Goal: Transaction & Acquisition: Book appointment/travel/reservation

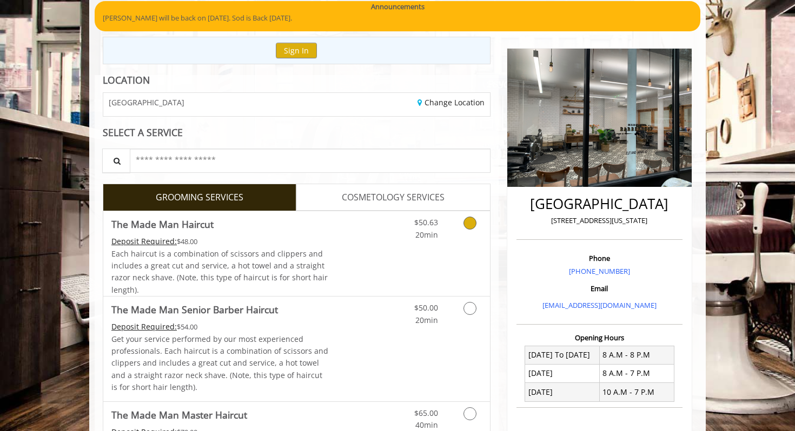
click at [461, 230] on link "Grooming services" at bounding box center [468, 226] width 28 height 30
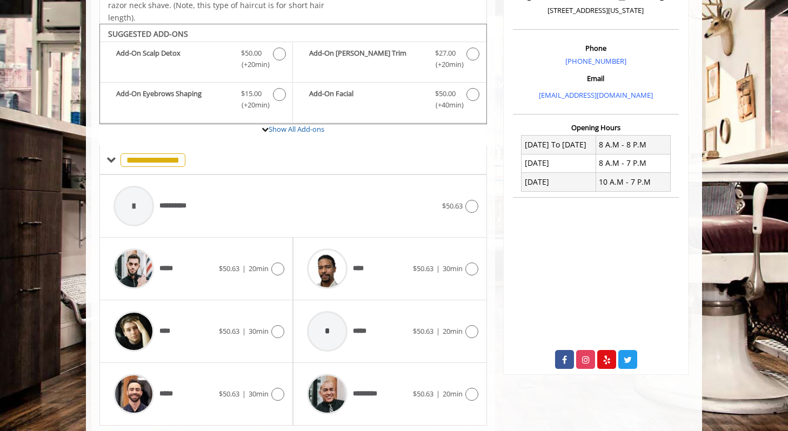
scroll to position [321, 0]
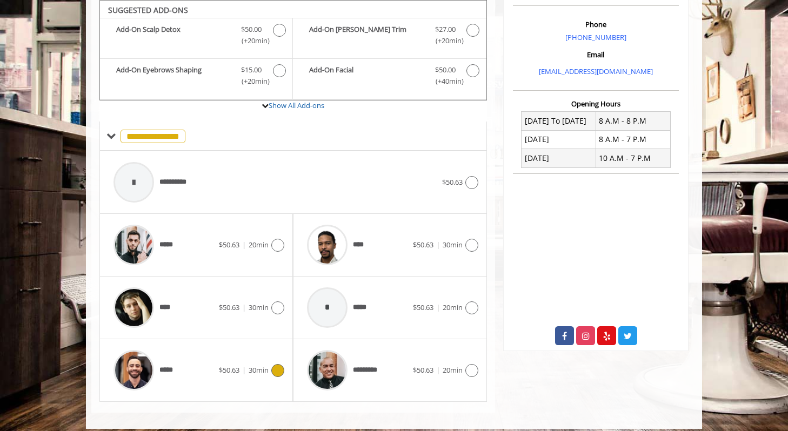
click at [227, 357] on div "***** $50.63 | 30min" at bounding box center [196, 370] width 176 height 51
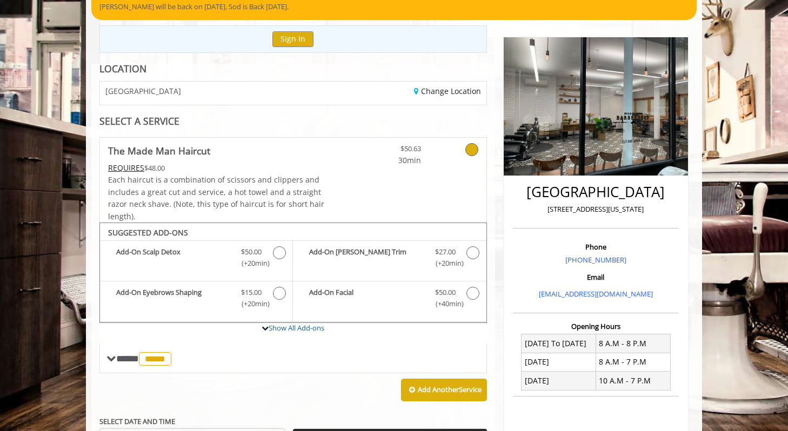
scroll to position [79, 0]
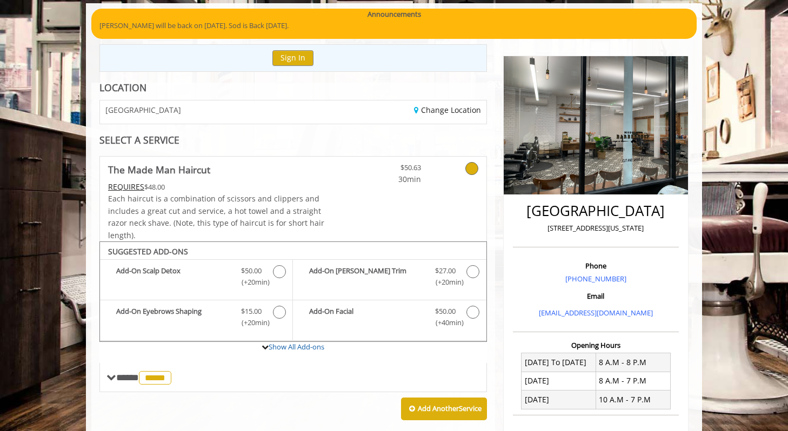
click at [470, 167] on icon at bounding box center [471, 168] width 13 height 13
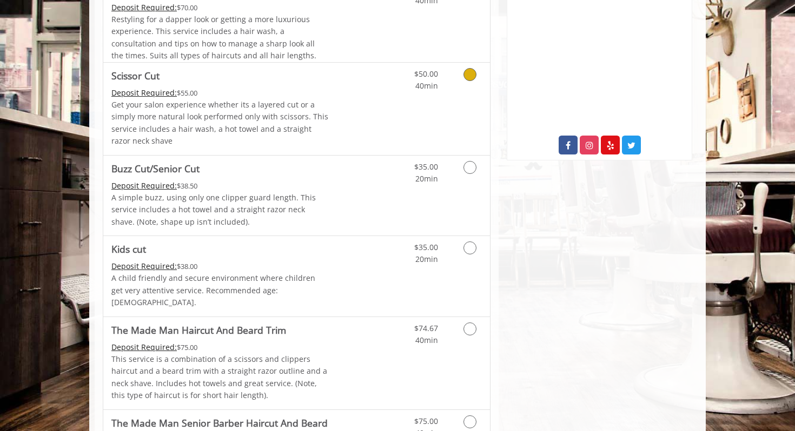
scroll to position [510, 0]
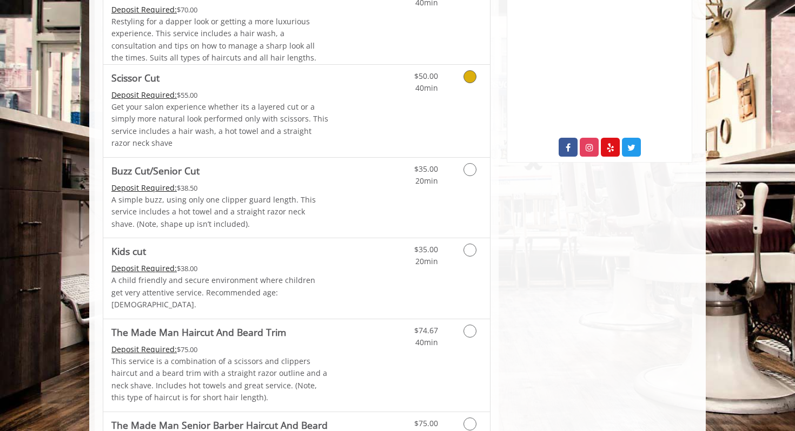
click at [257, 117] on p "Get your salon experience whether its a layered cut or a simply more natural lo…" at bounding box center [219, 125] width 217 height 49
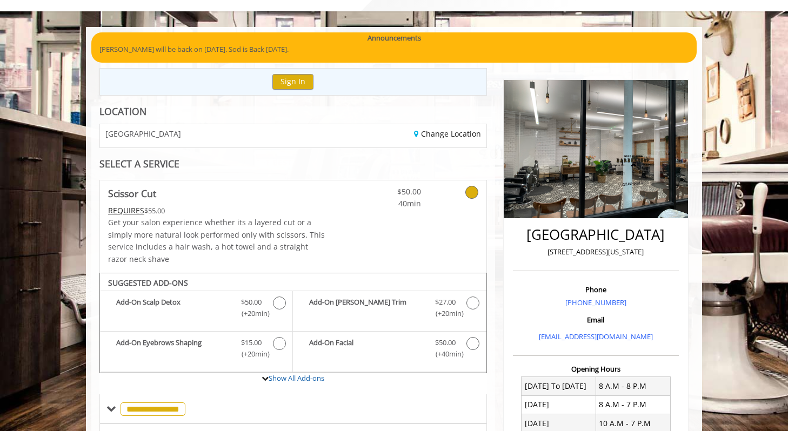
scroll to position [0, 0]
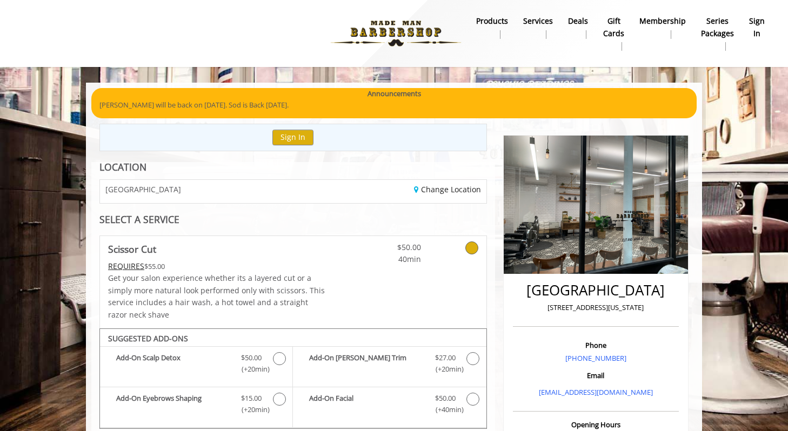
click at [410, 32] on img at bounding box center [396, 33] width 149 height 59
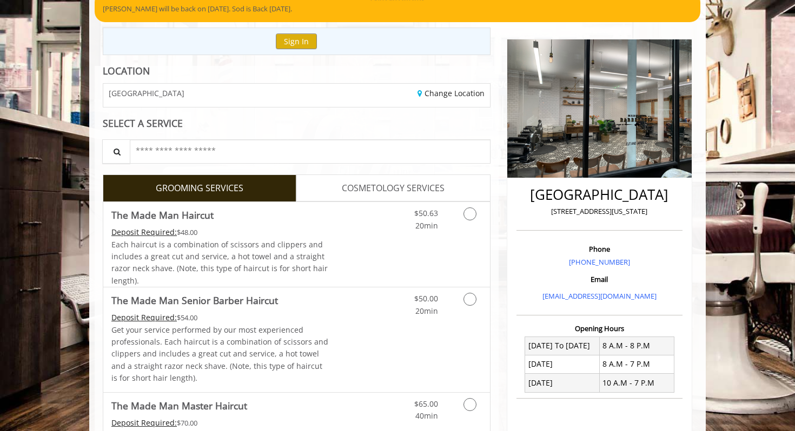
scroll to position [99, 0]
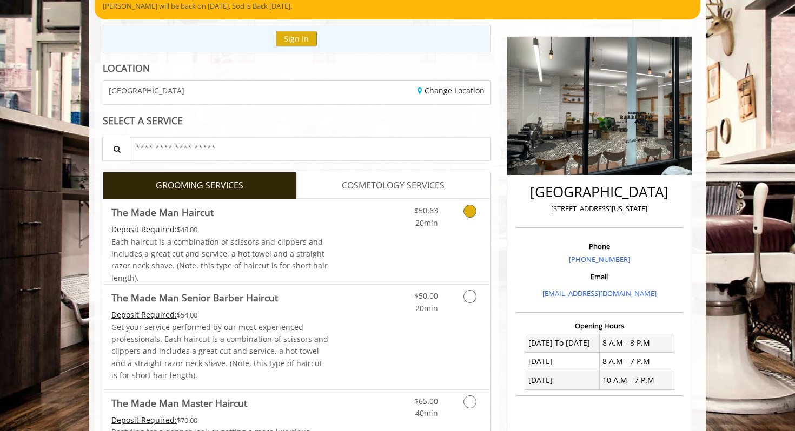
click at [286, 239] on span "Each haircut is a combination of scissors and clippers and includes a great cut…" at bounding box center [219, 260] width 216 height 46
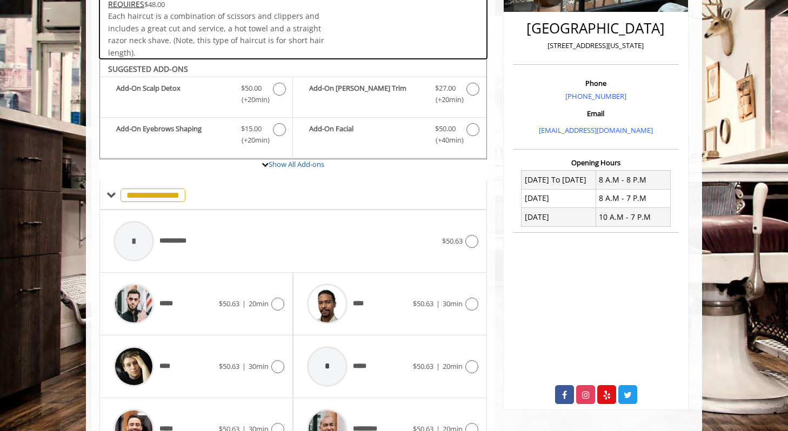
scroll to position [321, 0]
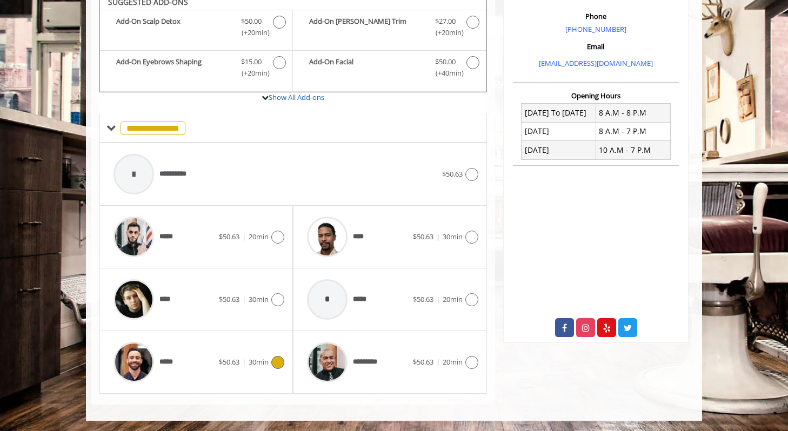
click at [262, 371] on div "***** $50.63 | 30min" at bounding box center [196, 362] width 176 height 51
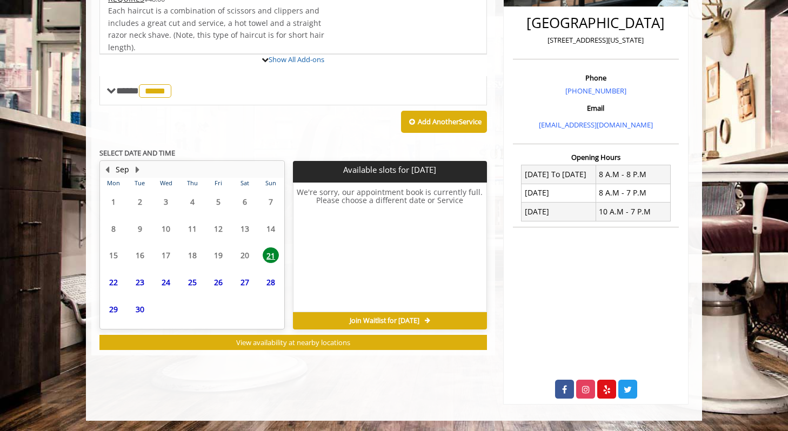
scroll to position [318, 0]
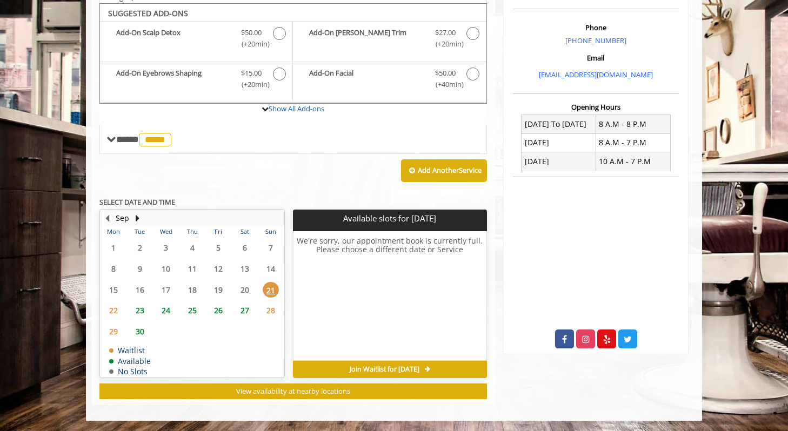
click at [141, 313] on span "23" at bounding box center [140, 311] width 16 height 16
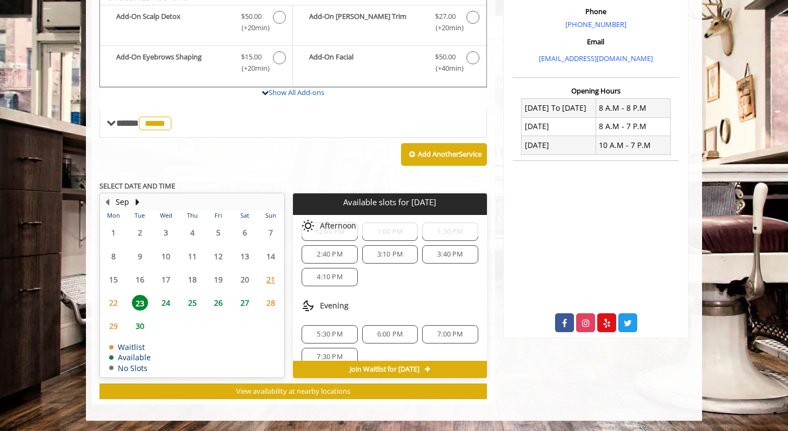
scroll to position [121, 0]
click at [335, 337] on span "5:30 PM" at bounding box center [329, 339] width 25 height 9
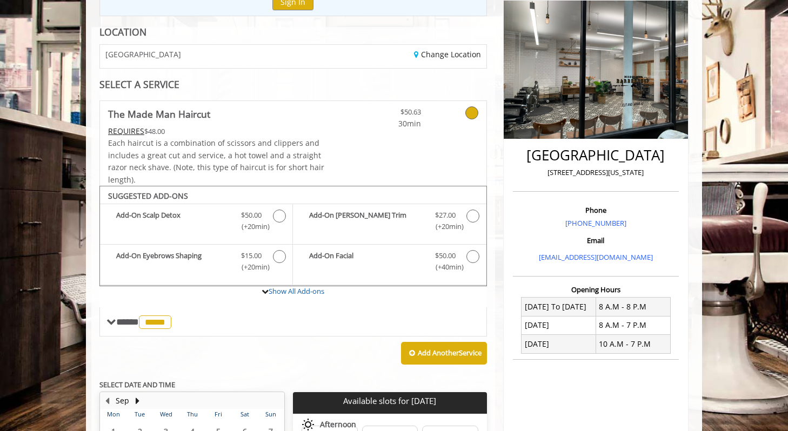
scroll to position [0, 0]
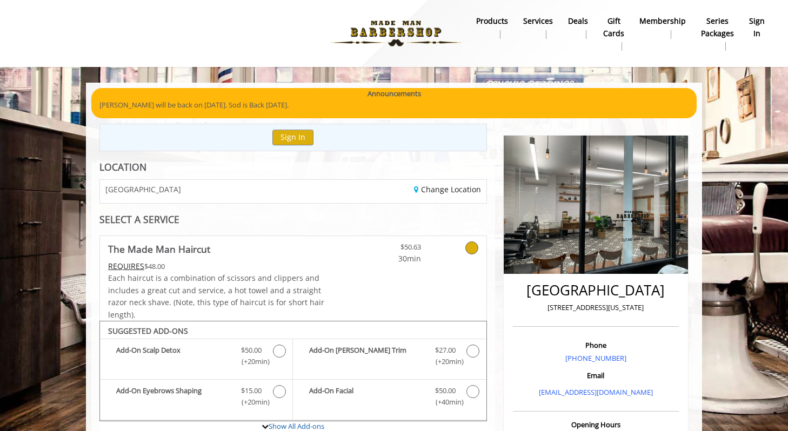
click at [664, 179] on img at bounding box center [596, 205] width 184 height 138
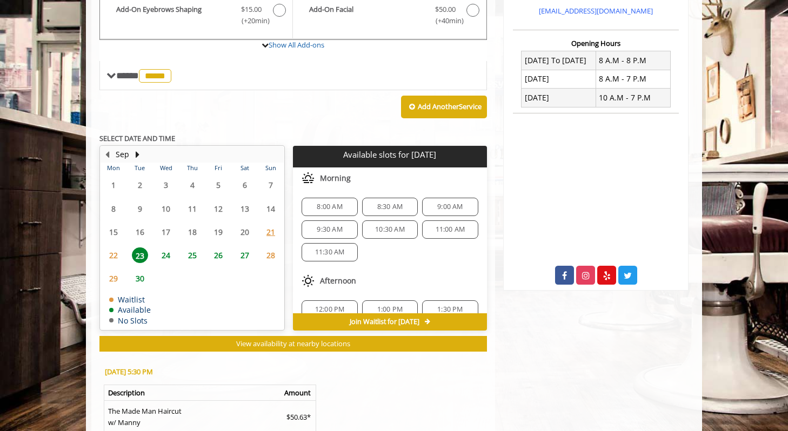
click at [335, 210] on span "8:00 AM" at bounding box center [329, 207] width 25 height 9
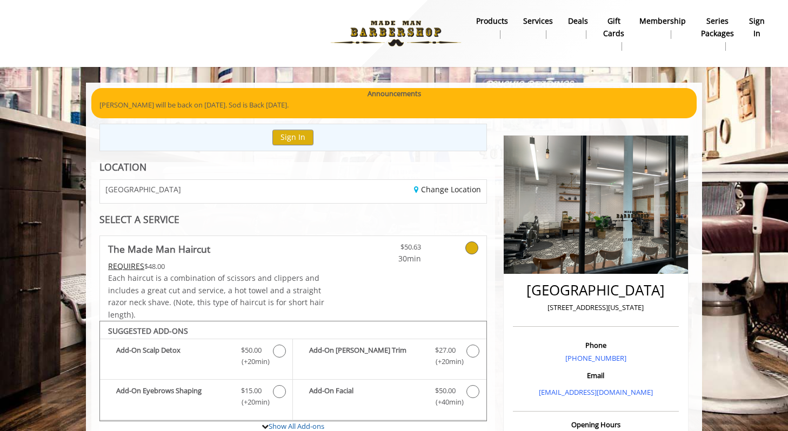
click at [415, 30] on img at bounding box center [396, 33] width 149 height 59
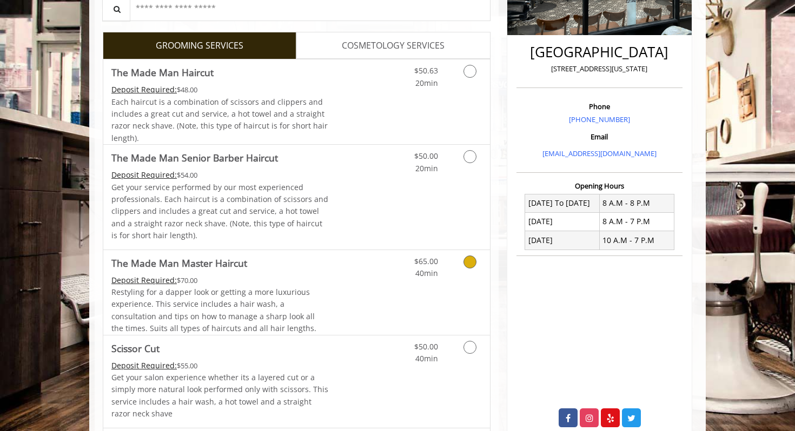
scroll to position [238, 0]
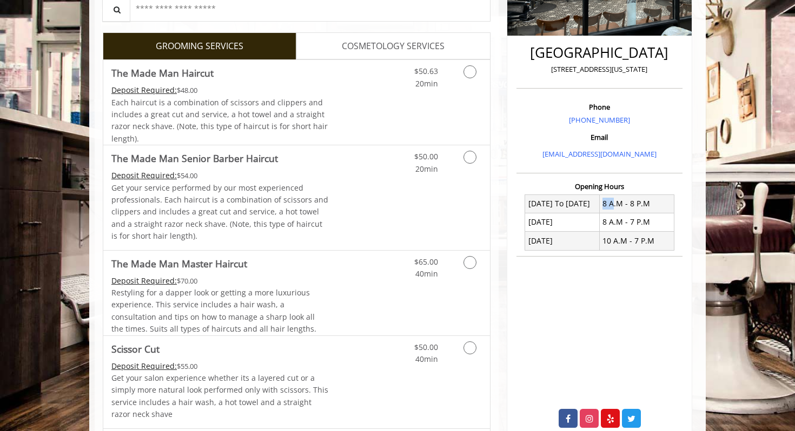
drag, startPoint x: 604, startPoint y: 204, endPoint x: 646, endPoint y: 204, distance: 41.6
click at [646, 204] on td "8 A.M - 8 P.M" at bounding box center [636, 204] width 75 height 18
click at [370, 90] on link "Discounted Price" at bounding box center [361, 102] width 64 height 85
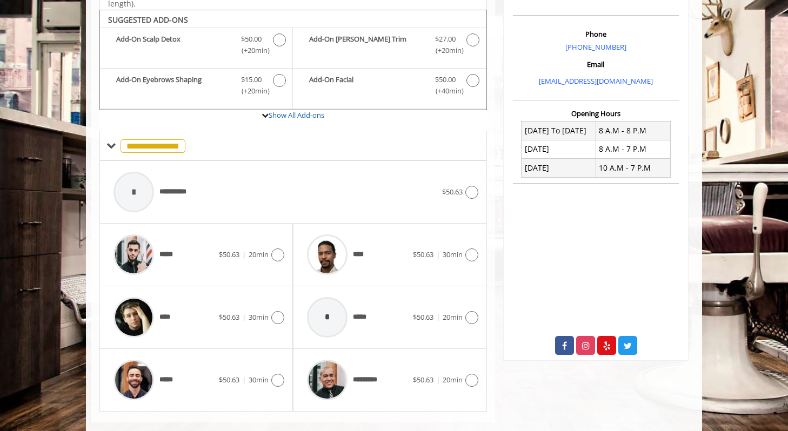
scroll to position [321, 0]
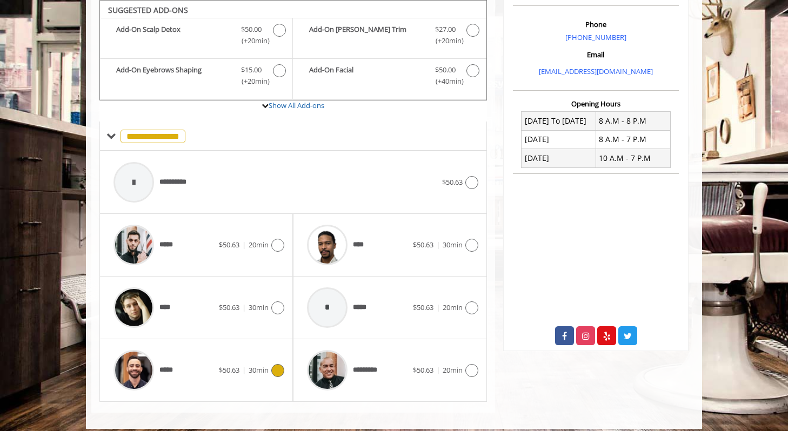
click at [219, 368] on span "$50.63" at bounding box center [229, 370] width 21 height 10
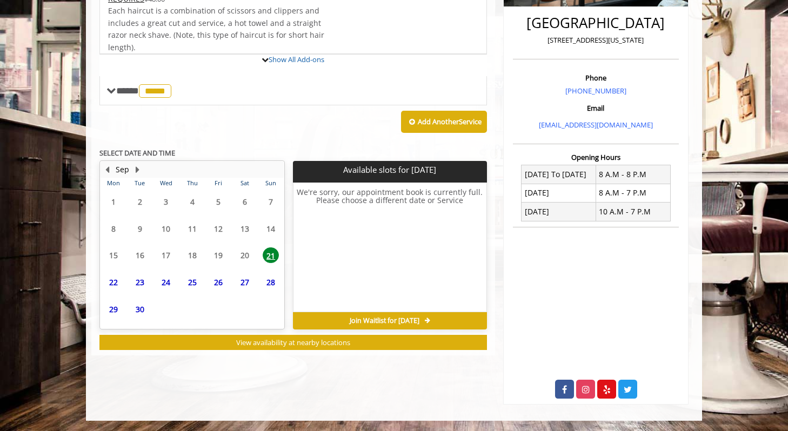
scroll to position [318, 0]
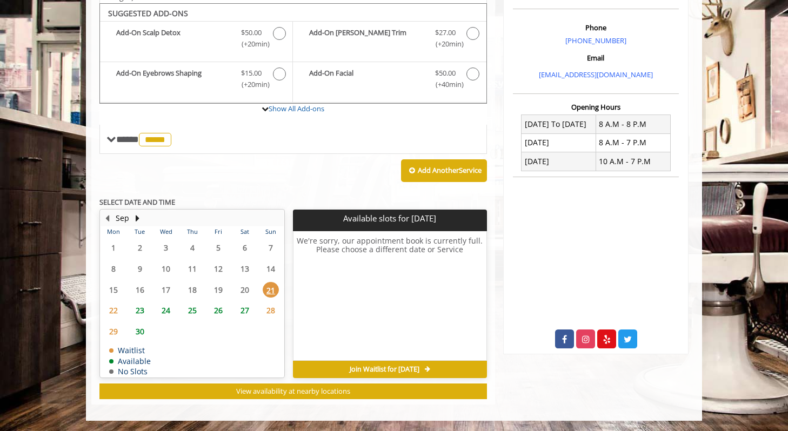
click at [142, 309] on span "23" at bounding box center [140, 311] width 16 height 16
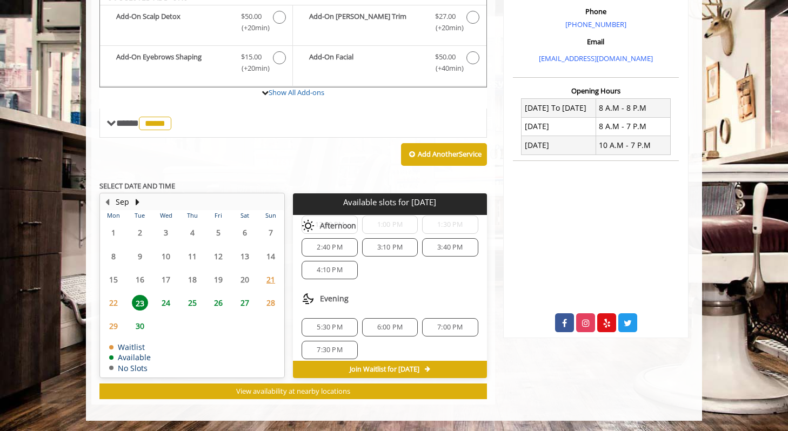
scroll to position [139, 0]
click at [334, 317] on span "5:30 PM" at bounding box center [329, 320] width 25 height 9
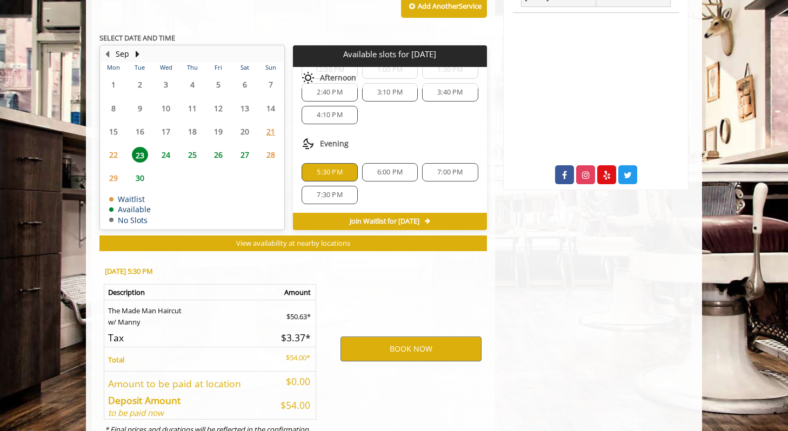
scroll to position [529, 0]
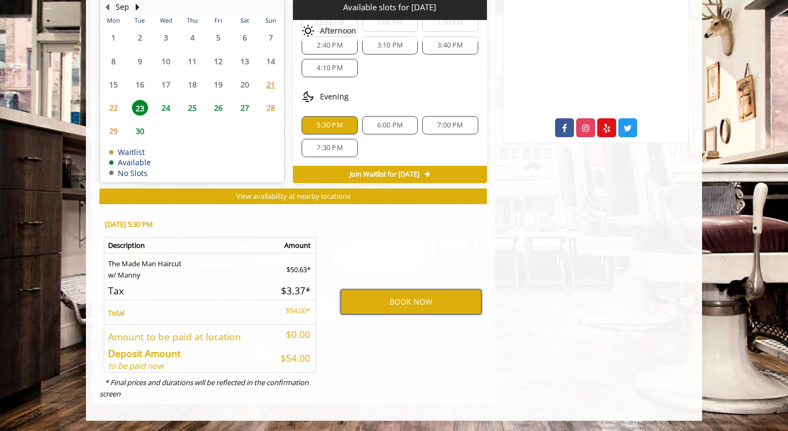
click at [383, 291] on button "BOOK NOW" at bounding box center [411, 302] width 141 height 25
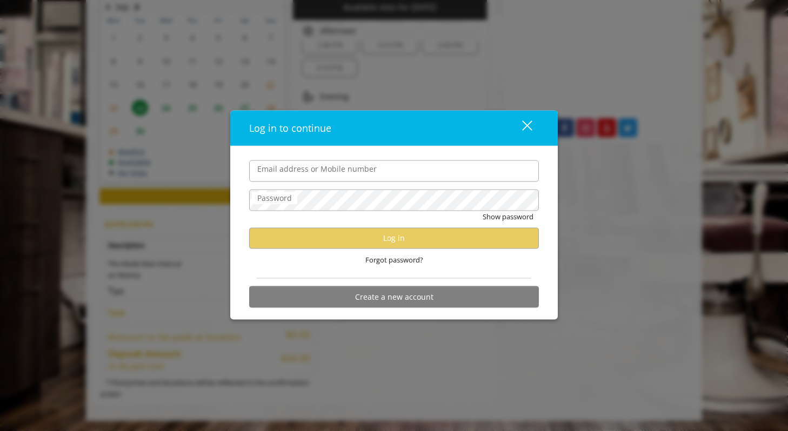
click at [436, 171] on input "Email address or Mobile number" at bounding box center [394, 171] width 290 height 22
click at [527, 124] on div "close dialog" at bounding box center [527, 126] width 10 height 10
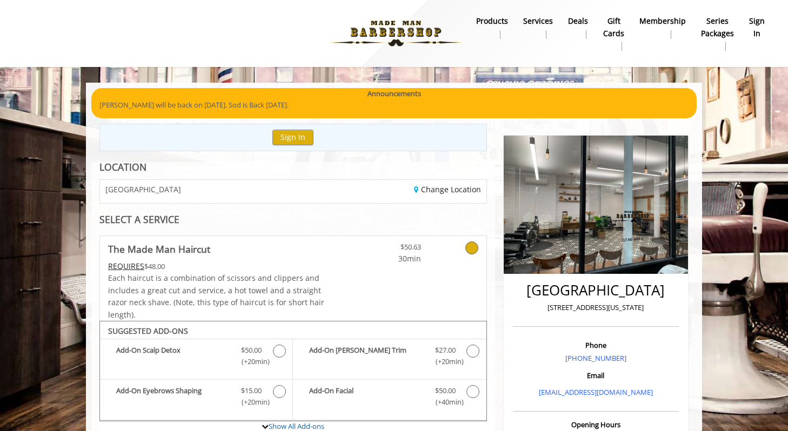
click at [763, 32] on b "sign in" at bounding box center [757, 27] width 16 height 24
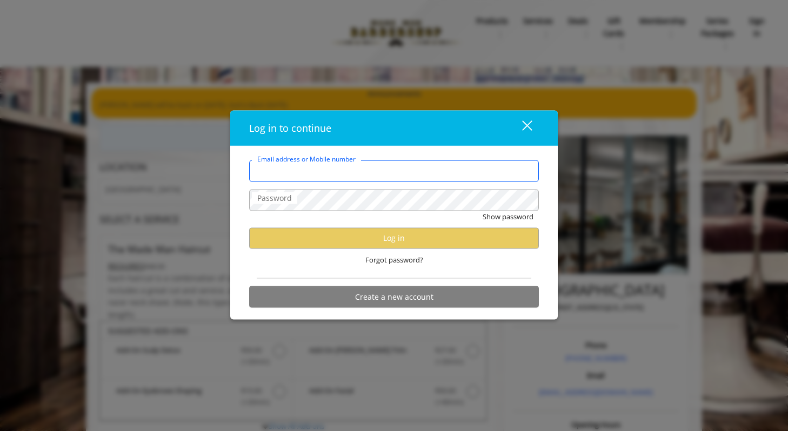
click at [380, 179] on input "Email address or Mobile number" at bounding box center [394, 171] width 290 height 22
type input "**********"
click at [411, 256] on span "Forgot password?" at bounding box center [394, 259] width 58 height 11
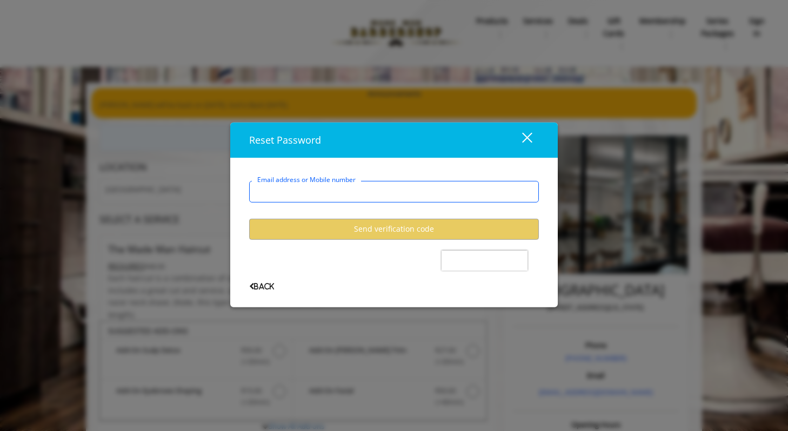
click at [379, 192] on input "Email address or Mobile number" at bounding box center [394, 192] width 290 height 22
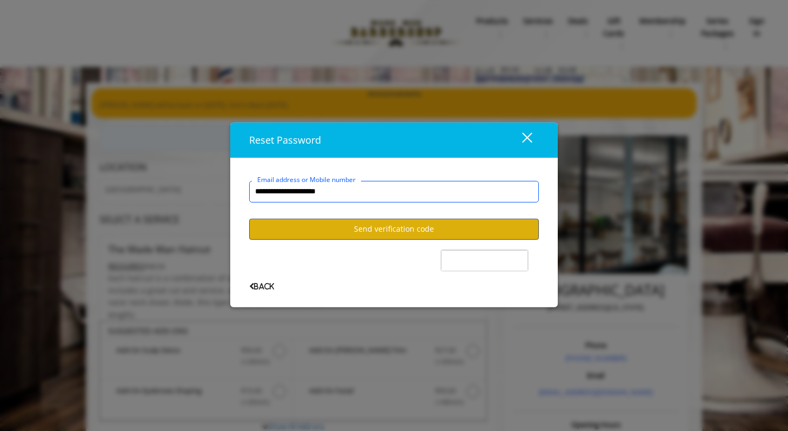
type input "**********"
click at [407, 232] on button "Send verification code" at bounding box center [394, 229] width 290 height 21
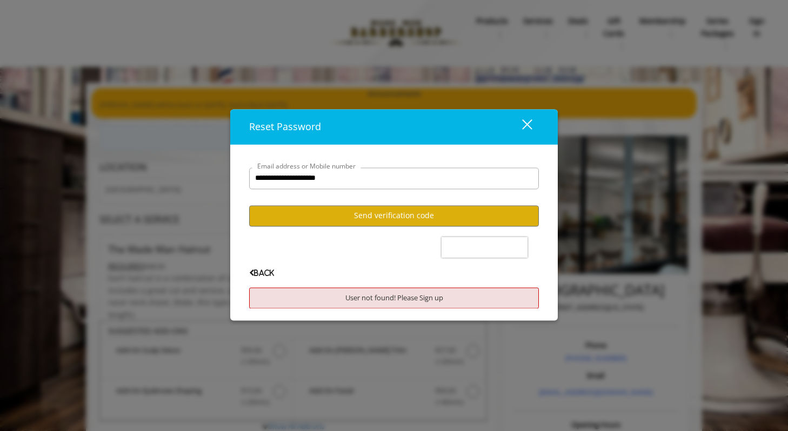
click at [428, 299] on div "User not found! Please Sign up" at bounding box center [394, 298] width 290 height 21
click at [264, 269] on user-forgot-password "**********" at bounding box center [394, 229] width 290 height 157
click at [257, 274] on span "Back" at bounding box center [261, 273] width 25 height 7
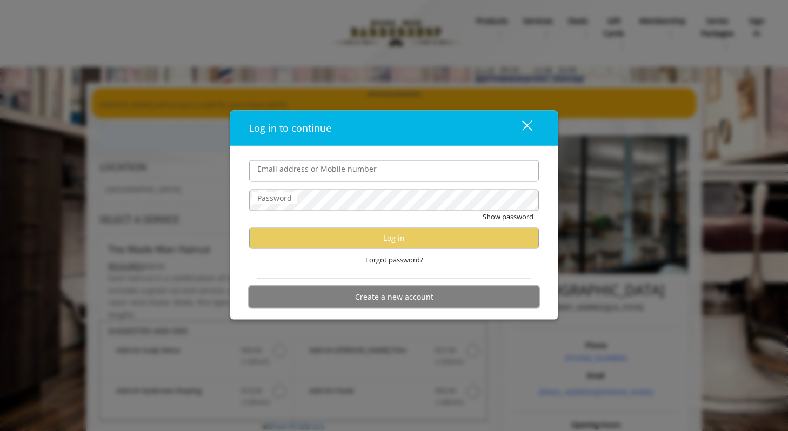
click at [391, 290] on button "Create a new account" at bounding box center [394, 297] width 290 height 21
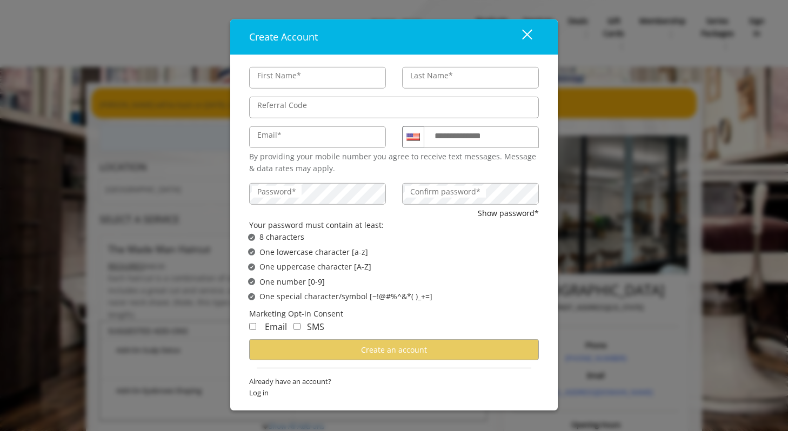
click at [611, 205] on div "**********" at bounding box center [394, 215] width 788 height 431
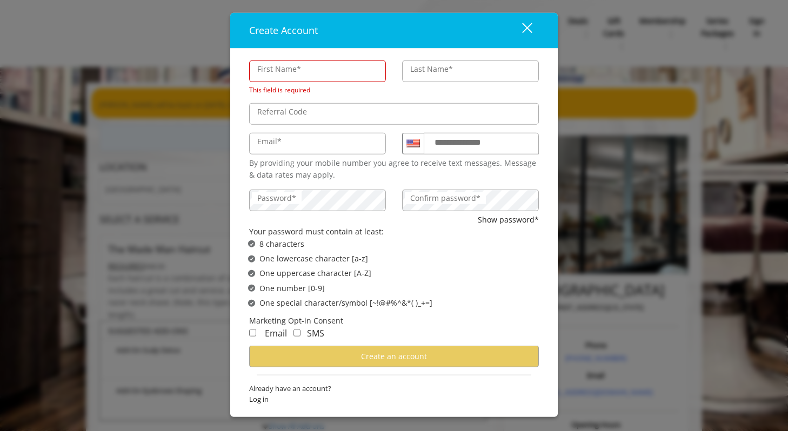
click at [532, 31] on button "close" at bounding box center [520, 30] width 37 height 22
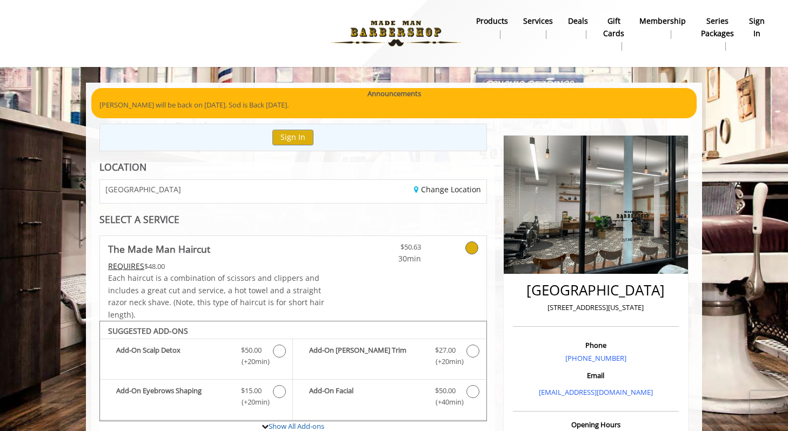
click at [590, 252] on img at bounding box center [596, 205] width 184 height 138
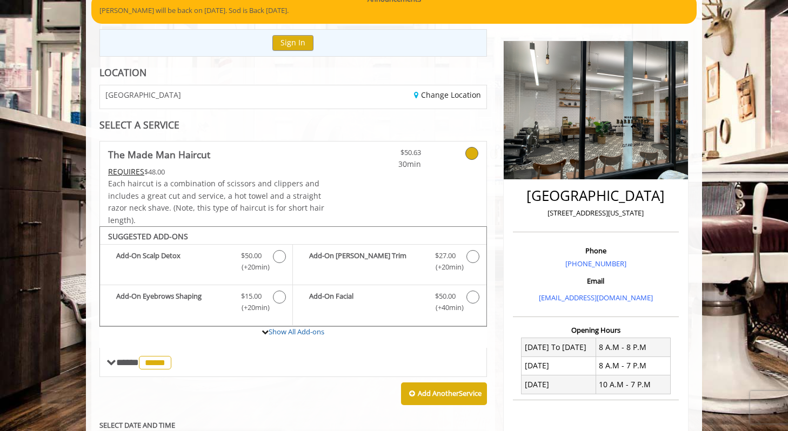
scroll to position [98, 0]
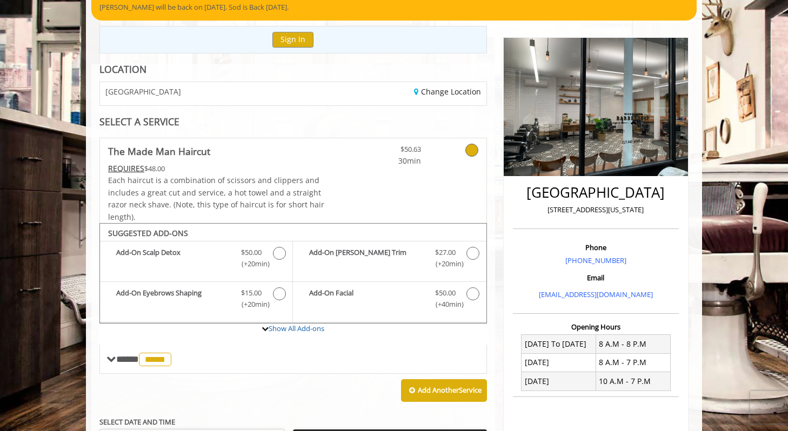
click at [465, 141] on link at bounding box center [457, 152] width 41 height 29
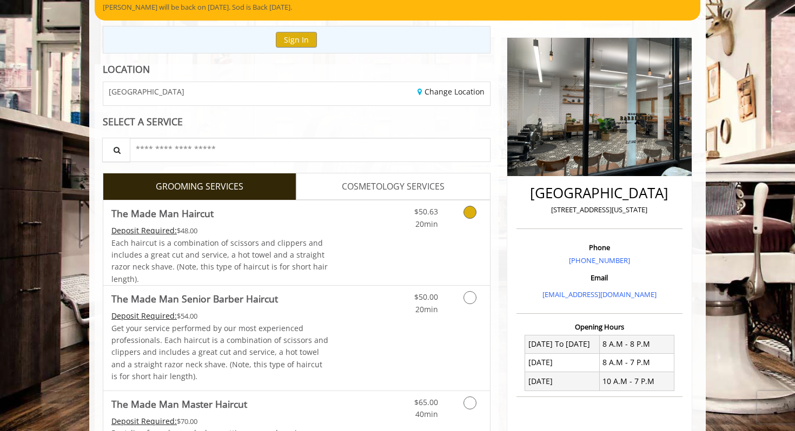
scroll to position [0, 0]
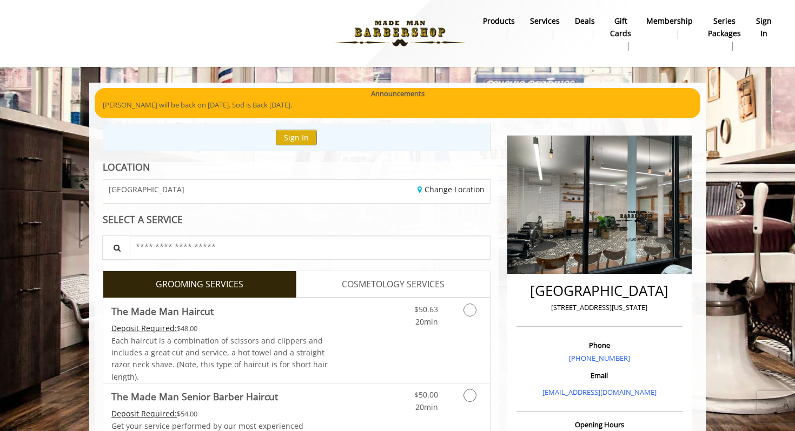
click at [403, 33] on img at bounding box center [399, 33] width 149 height 59
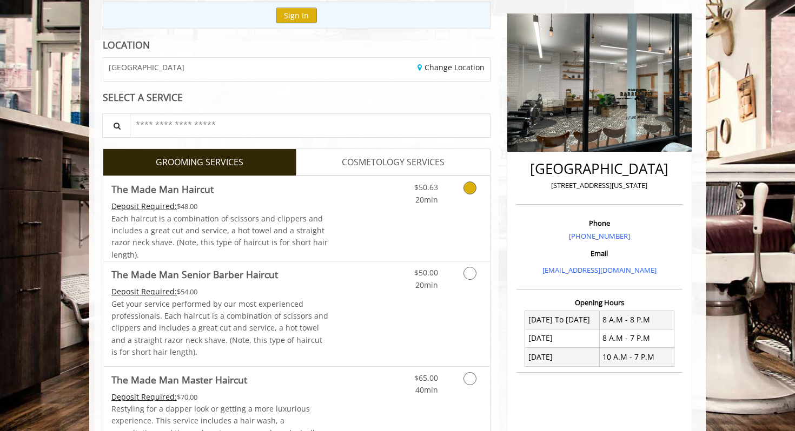
click at [313, 220] on span "Each haircut is a combination of scissors and clippers and includes a great cut…" at bounding box center [219, 237] width 216 height 46
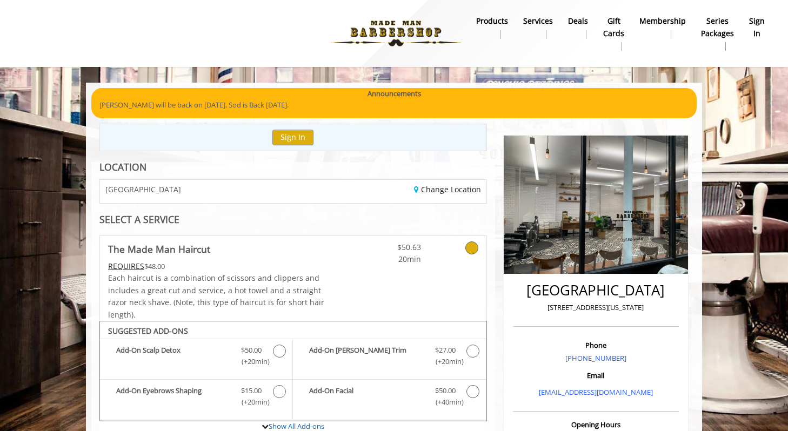
click at [757, 16] on b "sign in" at bounding box center [757, 27] width 16 height 24
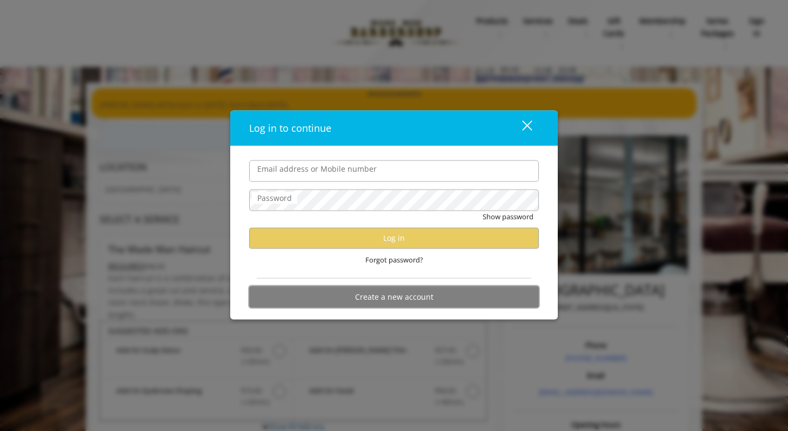
click at [403, 296] on button "Create a new account" at bounding box center [394, 297] width 290 height 21
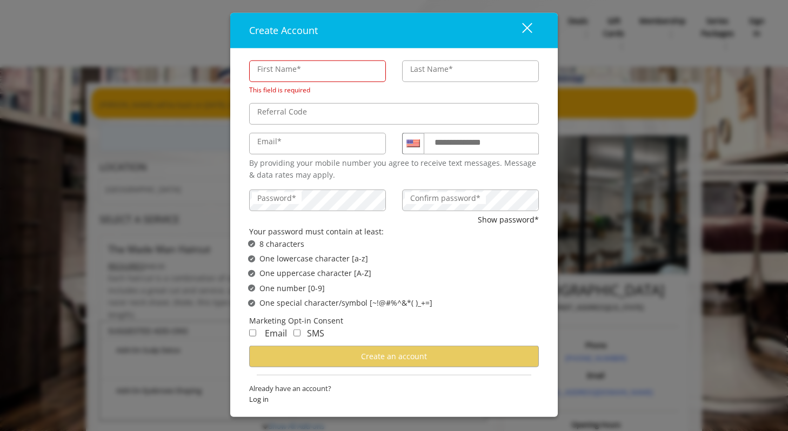
click at [299, 325] on form "**********" at bounding box center [394, 233] width 290 height 356
click at [254, 339] on div "Email" at bounding box center [268, 334] width 38 height 14
click at [287, 66] on label "First Name*" at bounding box center [279, 69] width 55 height 12
click at [287, 66] on input "First Name*" at bounding box center [317, 72] width 137 height 22
